Goal: Task Accomplishment & Management: Manage account settings

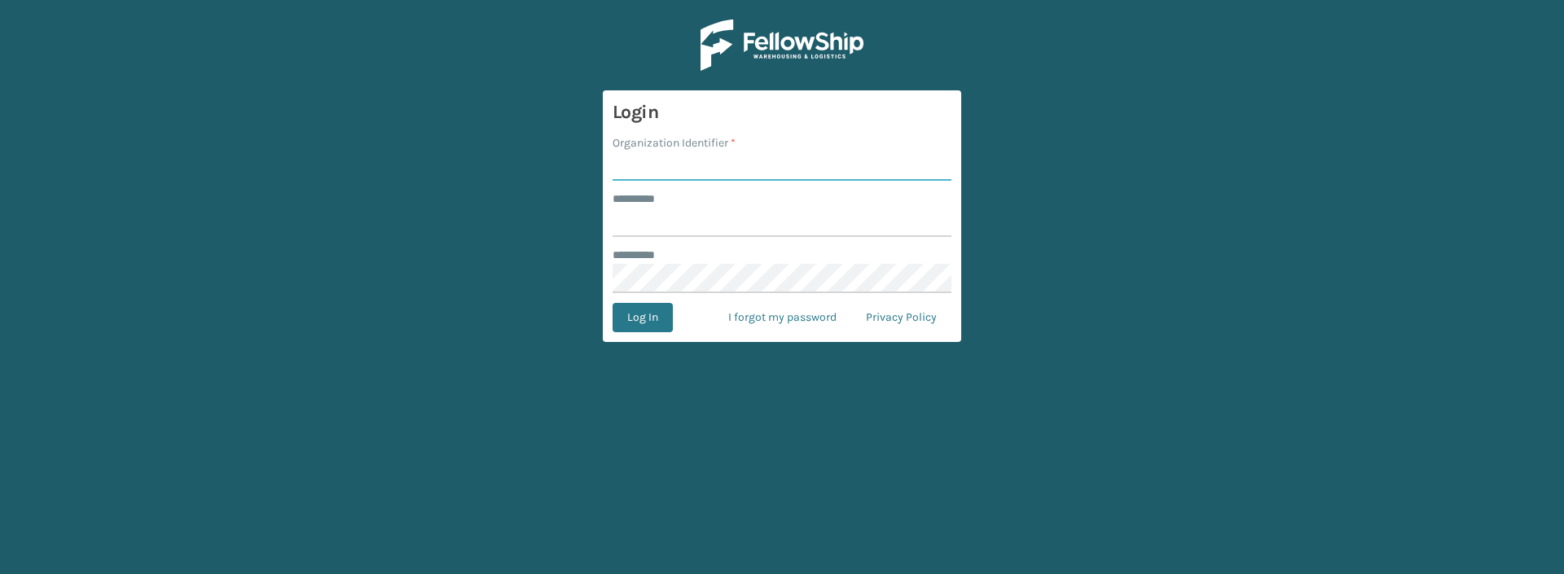
click at [678, 162] on input "Organization Identifier *" at bounding box center [782, 166] width 339 height 29
click at [699, 174] on input "Organization Identifier *" at bounding box center [782, 166] width 339 height 29
click at [711, 174] on input "Organization Identifier *" at bounding box center [782, 166] width 339 height 29
click at [827, 177] on input "mpetkovic" at bounding box center [782, 166] width 339 height 29
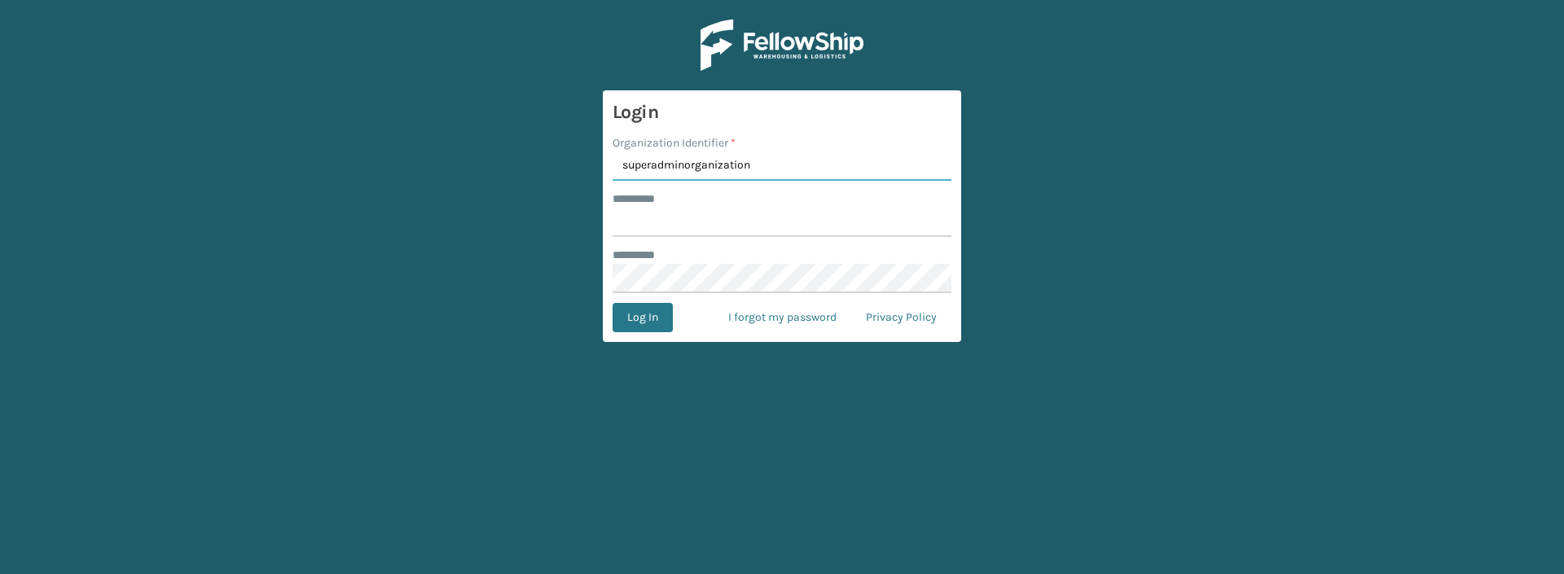
type input "superadminorganization"
type input "*********"
click at [613, 303] on button "Log In" at bounding box center [643, 317] width 60 height 29
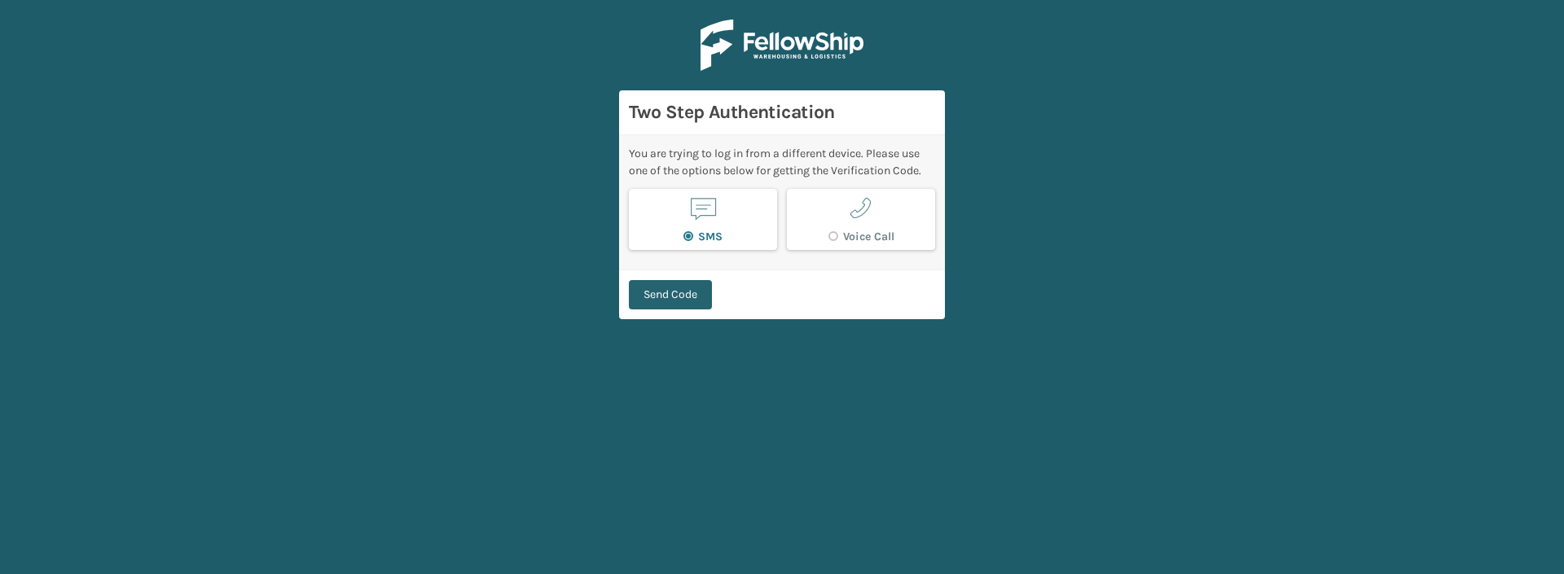
click at [657, 291] on button "Send Code" at bounding box center [670, 294] width 83 height 29
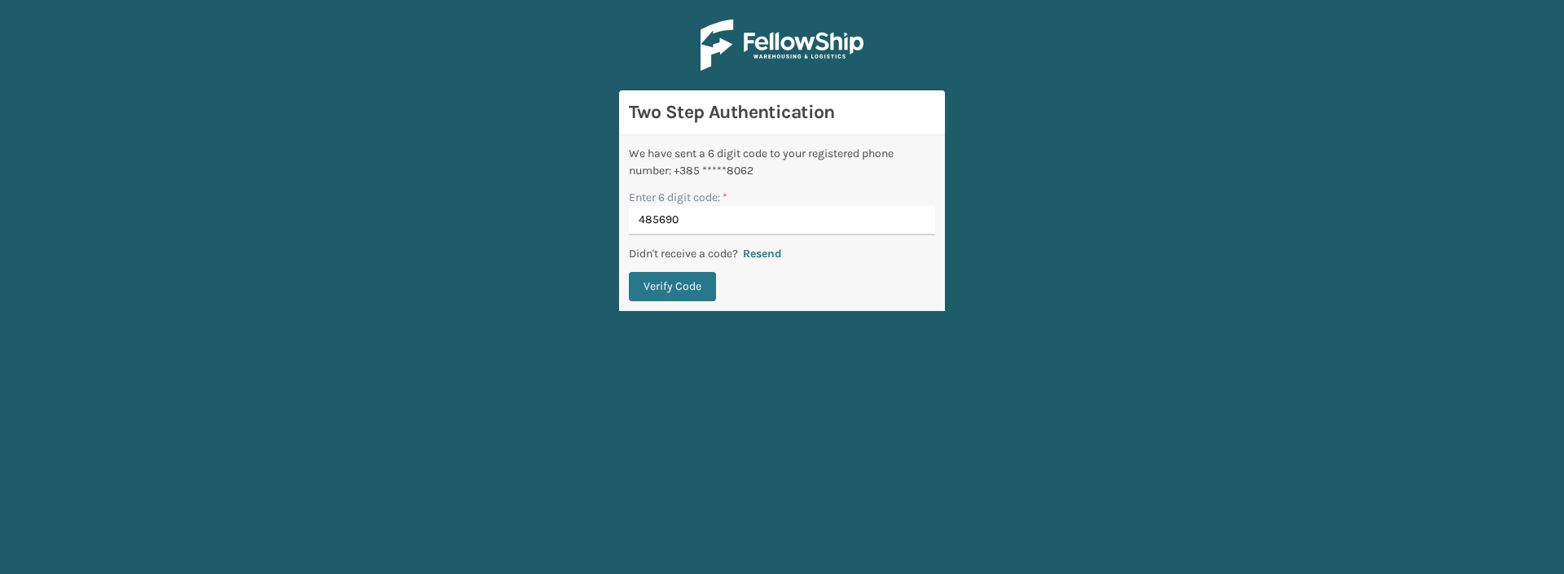
type input "485690"
click at [629, 272] on button "Verify Code" at bounding box center [672, 286] width 87 height 29
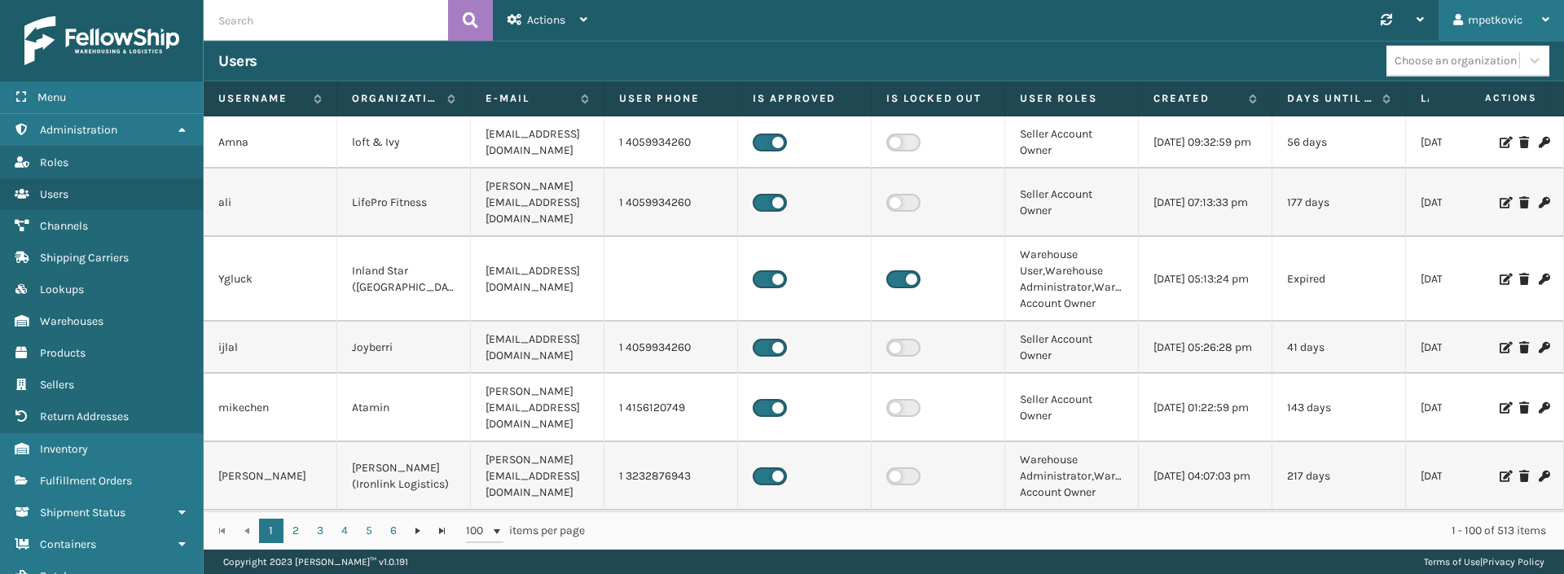
click at [1509, 18] on div "mpetkovic" at bounding box center [1502, 20] width 96 height 41
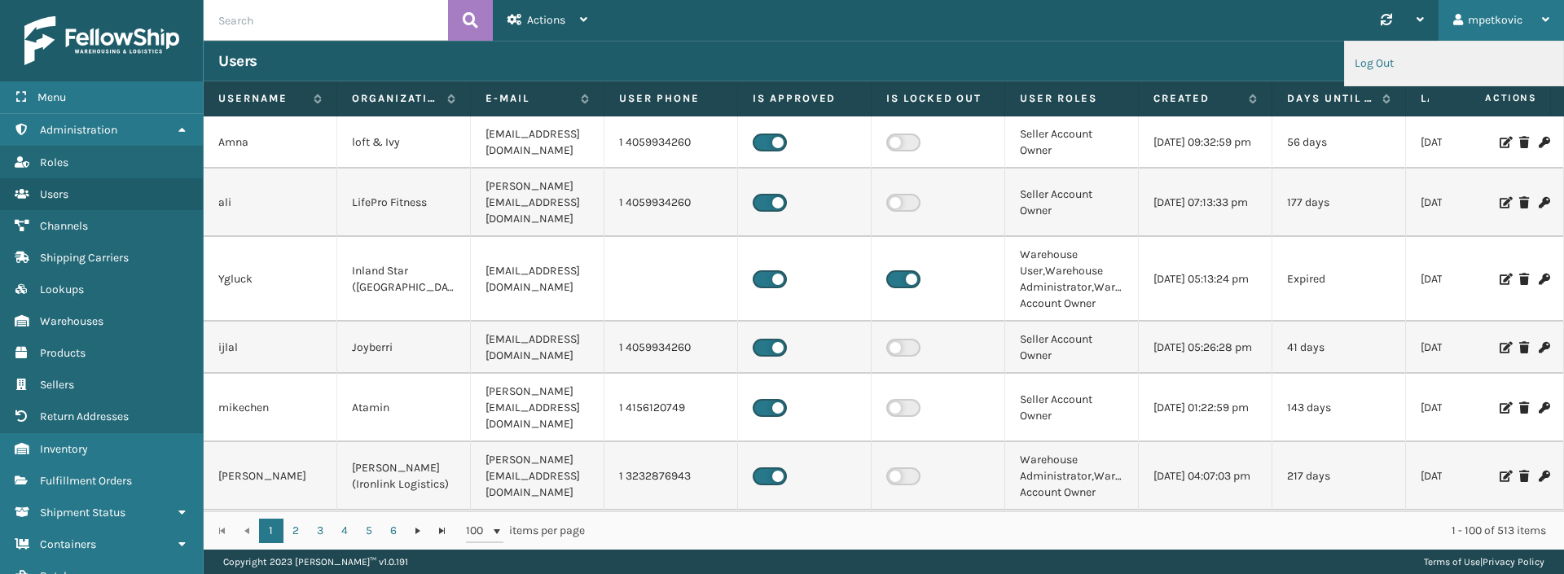
click at [1418, 64] on li "Log Out" at bounding box center [1454, 64] width 218 height 44
